Goal: Information Seeking & Learning: Find specific fact

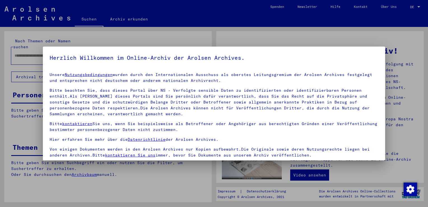
scroll to position [49, 0]
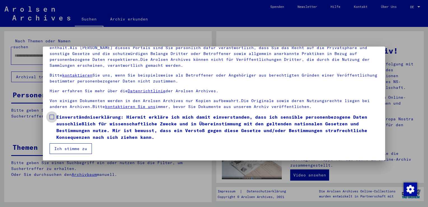
click at [53, 117] on span at bounding box center [52, 117] width 4 height 4
click at [71, 148] on button "Ich stimme zu" at bounding box center [71, 148] width 42 height 11
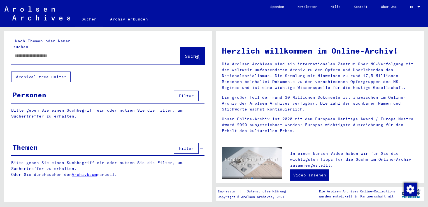
click at [36, 53] on input "text" at bounding box center [89, 56] width 149 height 6
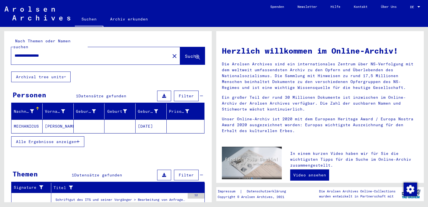
click at [51, 119] on mat-cell "[PERSON_NAME]" at bounding box center [58, 125] width 31 height 13
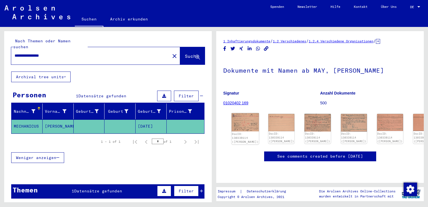
click at [246, 119] on img at bounding box center [245, 122] width 27 height 18
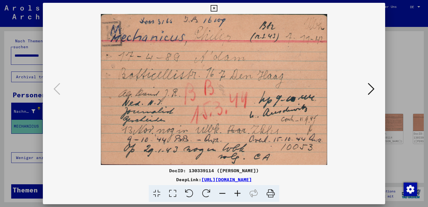
click at [371, 87] on icon at bounding box center [371, 88] width 7 height 13
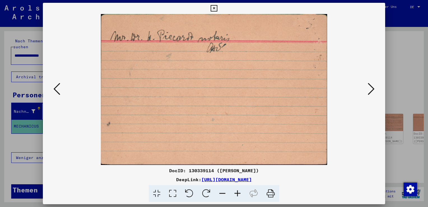
click at [371, 88] on icon at bounding box center [371, 88] width 7 height 13
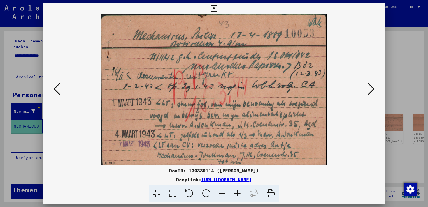
click at [371, 88] on icon at bounding box center [371, 88] width 7 height 13
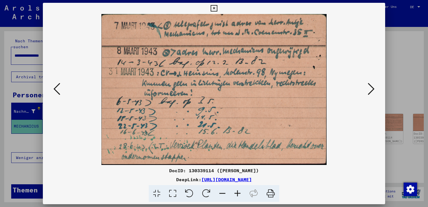
click at [371, 88] on icon at bounding box center [371, 88] width 7 height 13
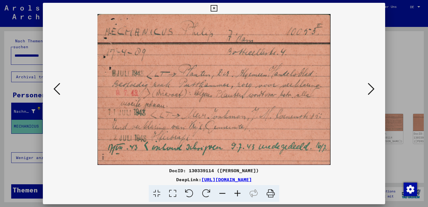
click at [370, 88] on icon at bounding box center [371, 88] width 7 height 13
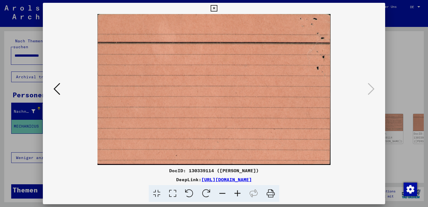
click at [215, 7] on icon at bounding box center [214, 8] width 6 height 7
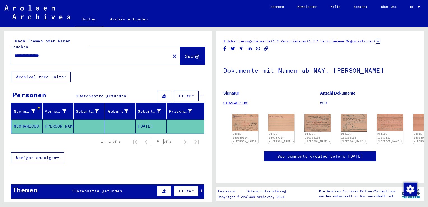
click at [37, 53] on input "**********" at bounding box center [91, 56] width 152 height 6
type input "*********"
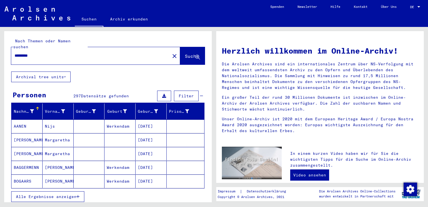
scroll to position [28, 0]
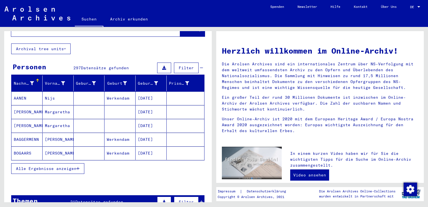
click at [58, 107] on mat-cell "Margaretha" at bounding box center [58, 111] width 31 height 13
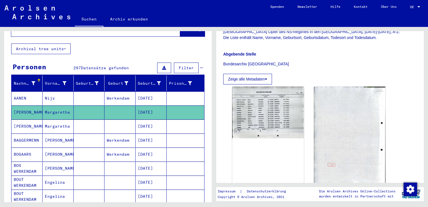
scroll to position [112, 0]
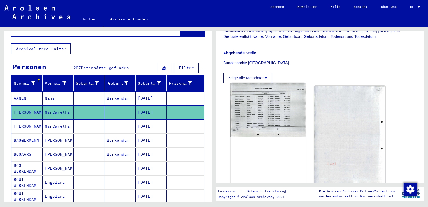
click at [256, 103] on img at bounding box center [268, 110] width 75 height 54
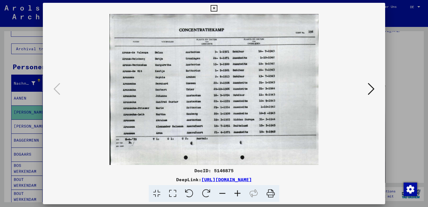
click at [214, 7] on icon at bounding box center [214, 8] width 6 height 7
